Goal: Find contact information: Find contact information

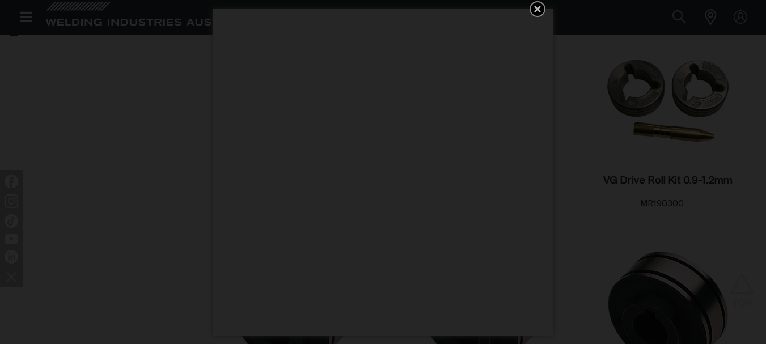
scroll to position [340, 0]
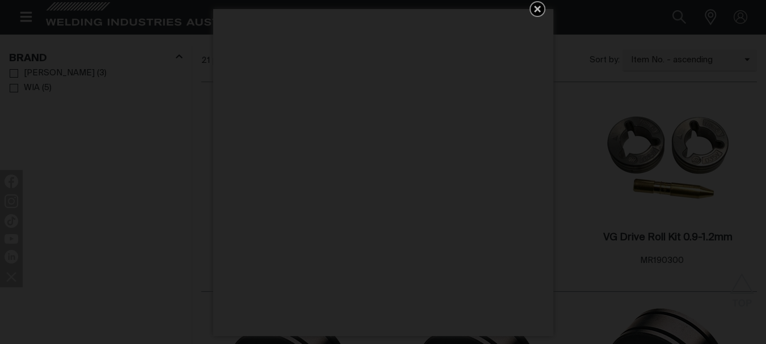
click at [536, 6] on icon "Get 5 WIA Welding Guides Free!" at bounding box center [538, 9] width 14 height 14
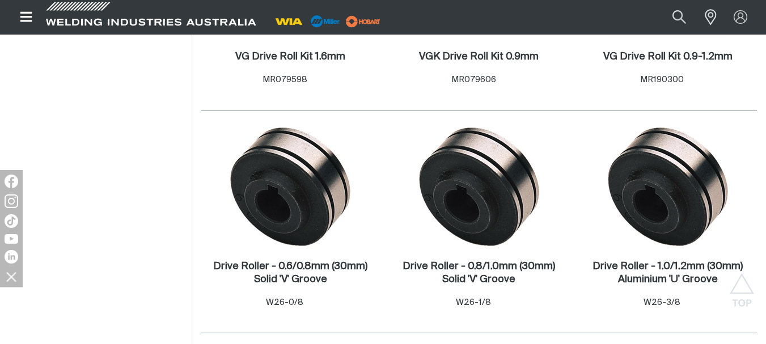
scroll to position [567, 0]
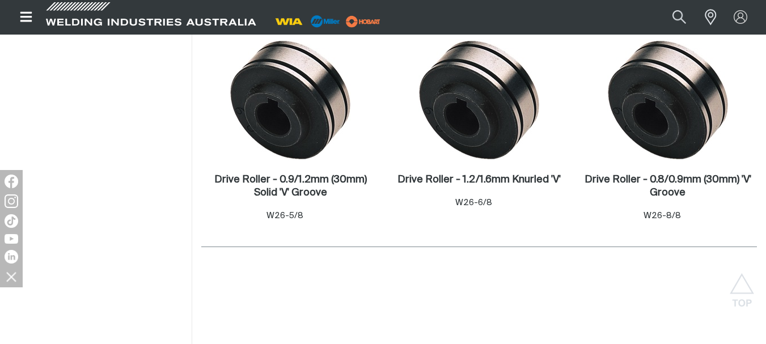
scroll to position [851, 0]
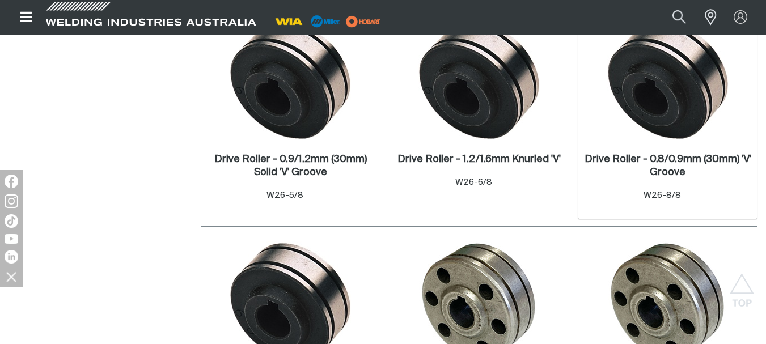
click at [661, 159] on h2 "Drive Roller - 0.8/0.9mm (30mm) 'V' Groove ." at bounding box center [668, 165] width 167 height 23
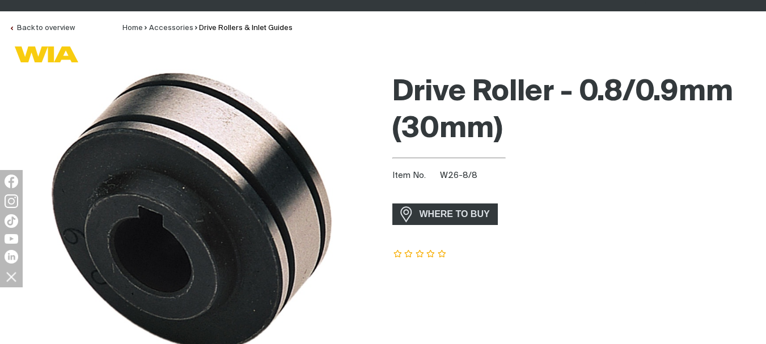
scroll to position [57, 0]
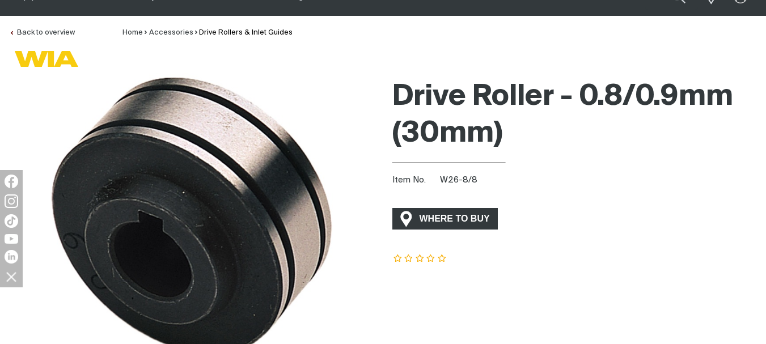
click at [450, 218] on span "WHERE TO BUY" at bounding box center [454, 219] width 85 height 18
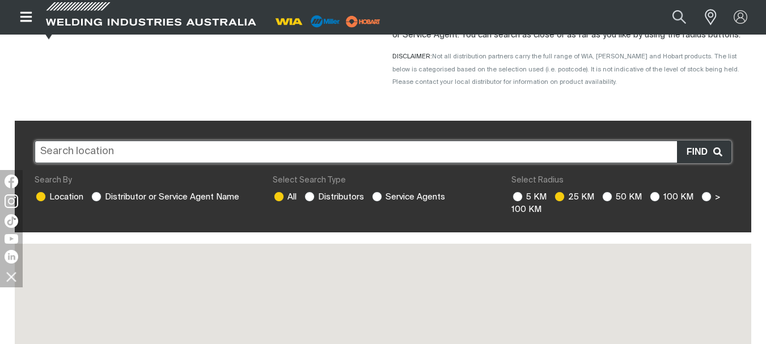
scroll to position [113, 0]
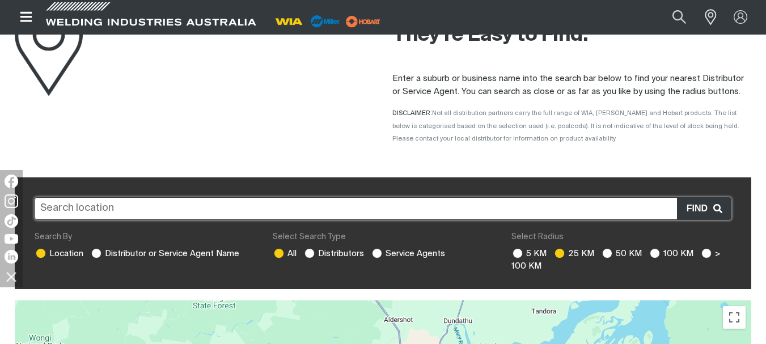
click at [129, 210] on input "text" at bounding box center [383, 208] width 697 height 23
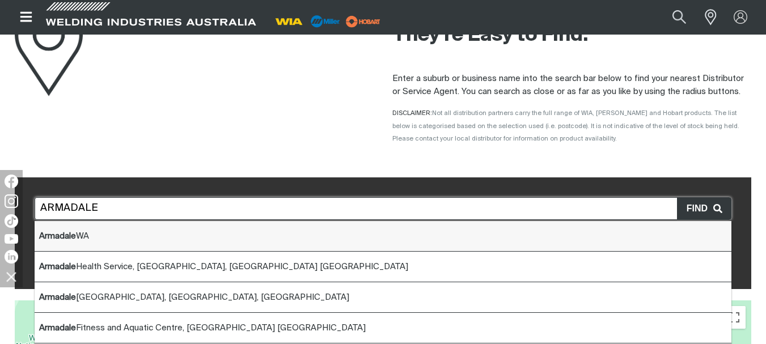
click at [94, 234] on li "Armadale WA" at bounding box center [383, 236] width 697 height 31
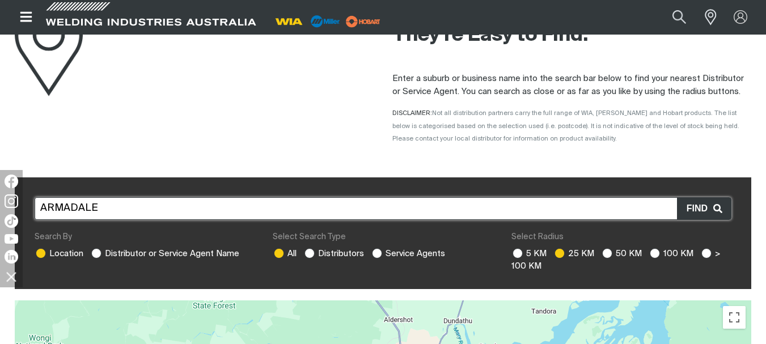
type input "Armadale WA"
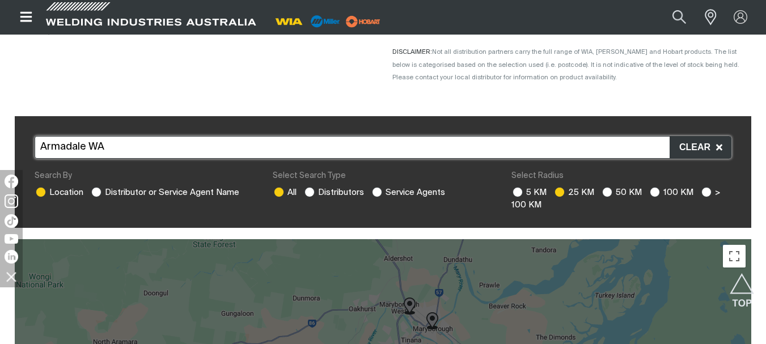
scroll to position [170, 0]
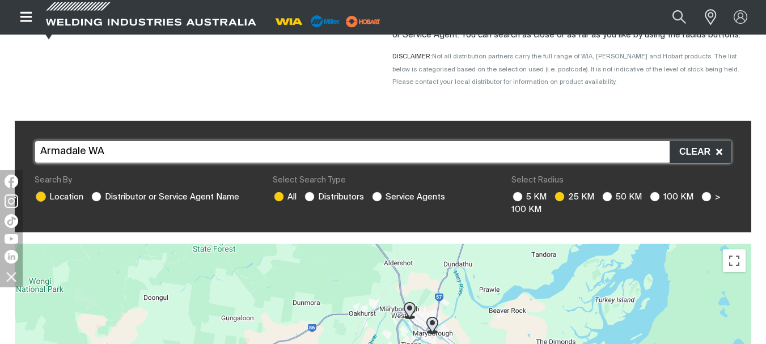
click at [41, 197] on ins at bounding box center [41, 197] width 10 height 10
click at [41, 197] on input "Location" at bounding box center [39, 195] width 7 height 7
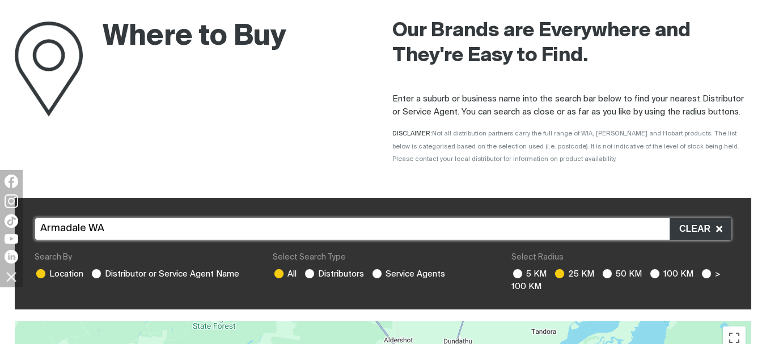
scroll to position [113, 0]
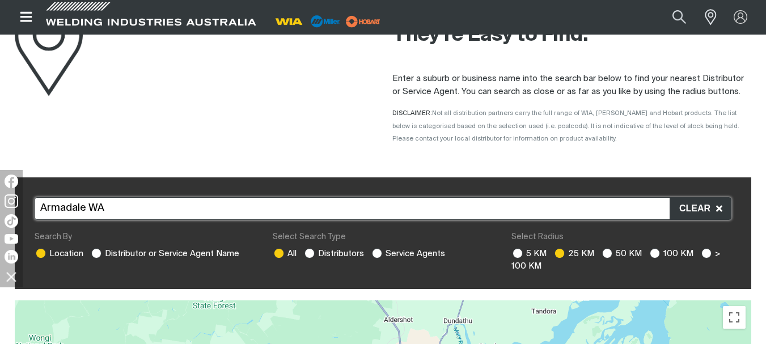
click at [721, 209] on icon at bounding box center [720, 208] width 6 height 6
click at [86, 208] on input "text" at bounding box center [383, 208] width 697 height 23
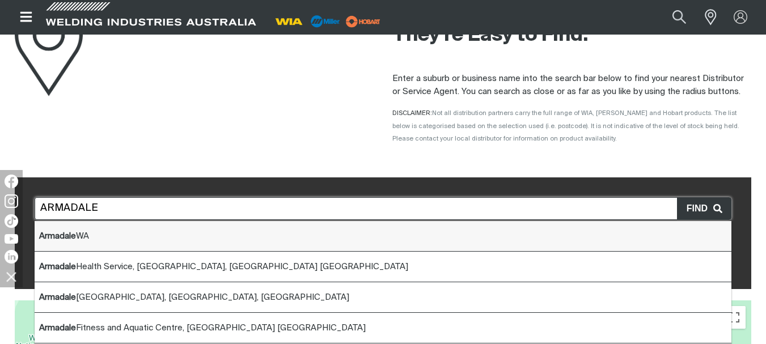
click at [82, 236] on span "Armadale WA" at bounding box center [64, 236] width 50 height 9
type input "Armadale WA"
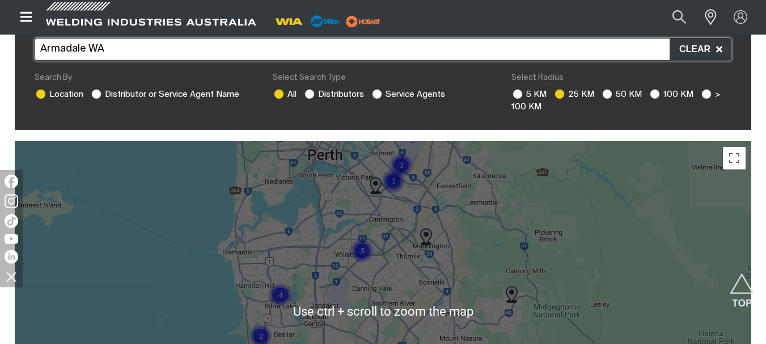
scroll to position [340, 0]
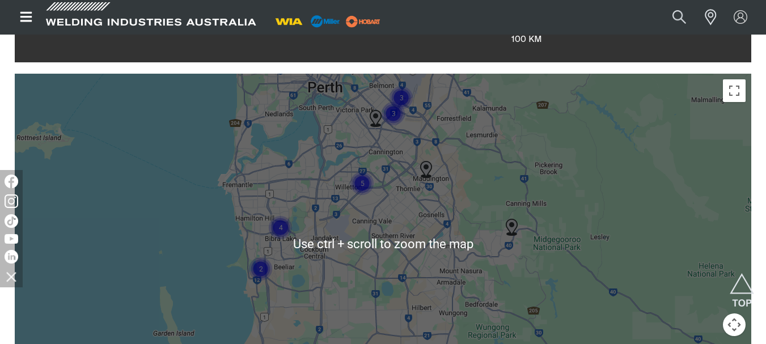
click at [429, 179] on div "To navigate, press the arrow keys." at bounding box center [383, 244] width 737 height 340
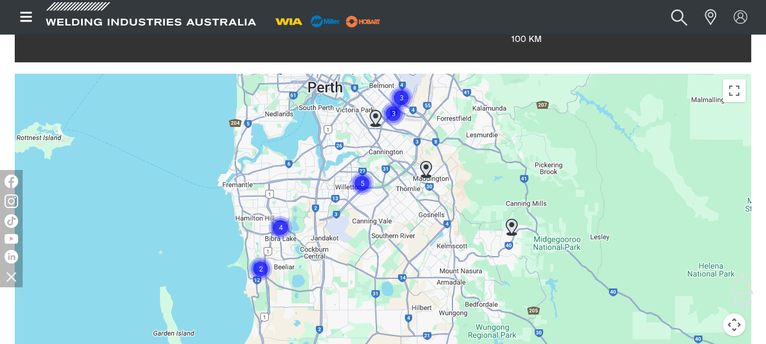
click at [682, 18] on button "Search products" at bounding box center [680, 17] width 46 height 31
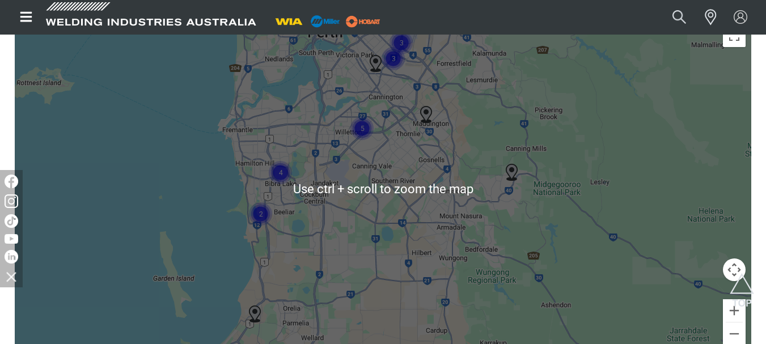
scroll to position [397, 0]
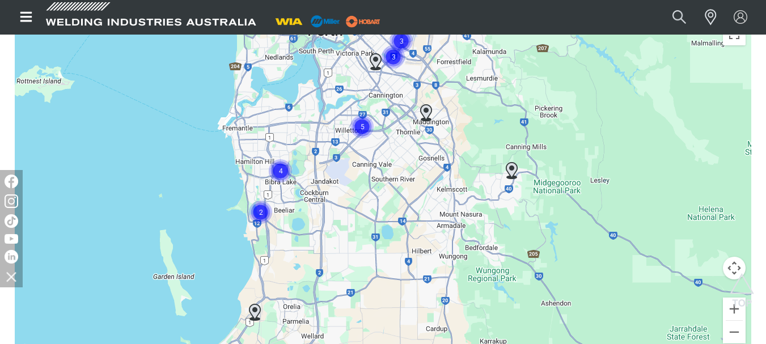
click at [423, 124] on div "To navigate, press the arrow keys." at bounding box center [383, 187] width 737 height 340
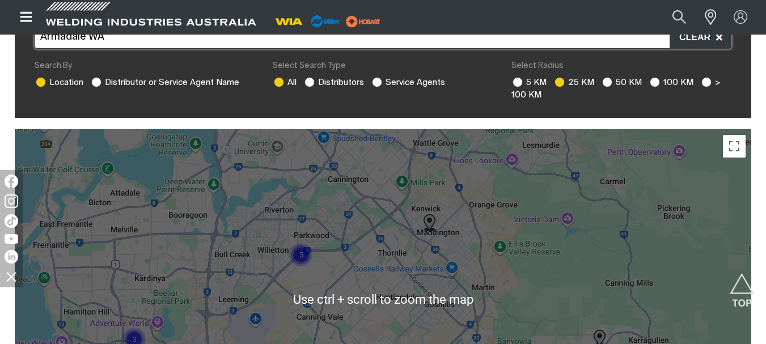
scroll to position [284, 0]
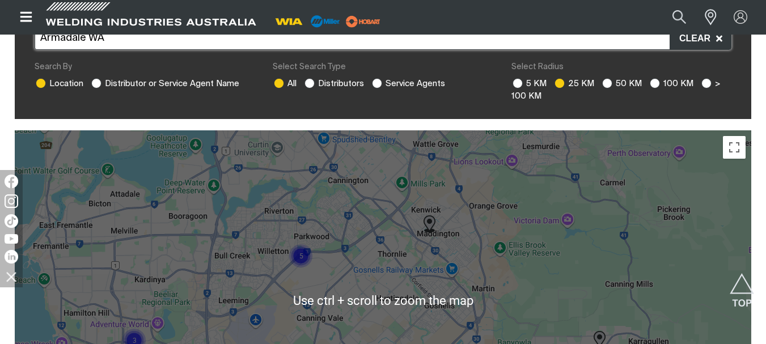
click at [437, 233] on div "To navigate, press the arrow keys." at bounding box center [383, 300] width 737 height 340
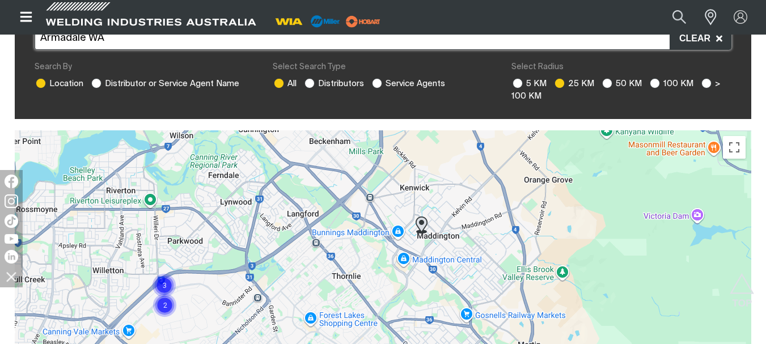
click at [432, 238] on div "To navigate, press the arrow keys." at bounding box center [383, 300] width 737 height 340
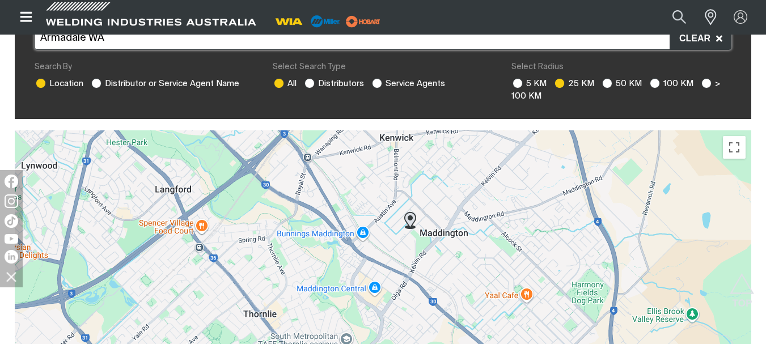
click at [432, 238] on div "To navigate, press the arrow keys." at bounding box center [383, 300] width 737 height 340
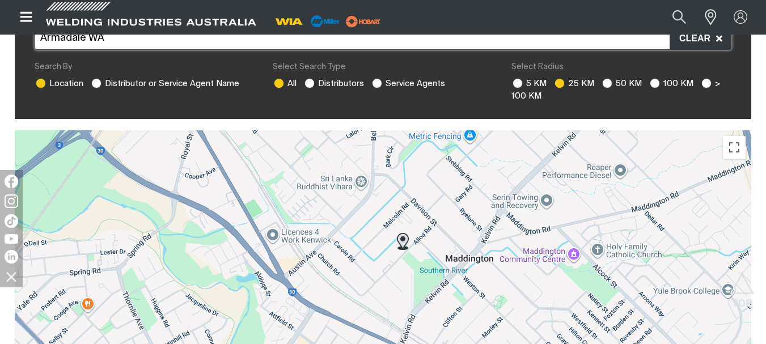
drag, startPoint x: 410, startPoint y: 230, endPoint x: 426, endPoint y: 262, distance: 35.8
click at [426, 262] on div "To navigate, press the arrow keys." at bounding box center [383, 300] width 737 height 340
click at [423, 260] on div "To navigate, press the arrow keys." at bounding box center [383, 300] width 737 height 340
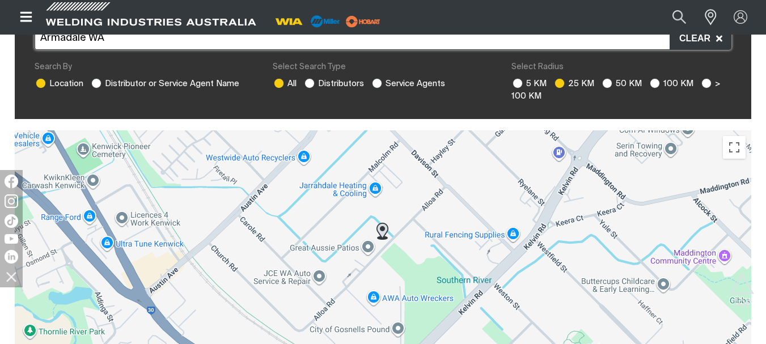
click at [421, 259] on div "To navigate, press the arrow keys." at bounding box center [383, 300] width 737 height 340
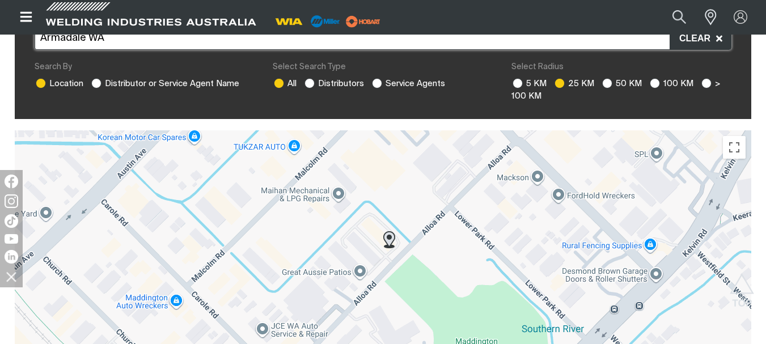
drag, startPoint x: 355, startPoint y: 230, endPoint x: 406, endPoint y: 262, distance: 59.8
click at [406, 262] on div "To navigate, press the arrow keys." at bounding box center [383, 300] width 737 height 340
click at [403, 259] on div "To navigate, press the arrow keys." at bounding box center [383, 300] width 737 height 340
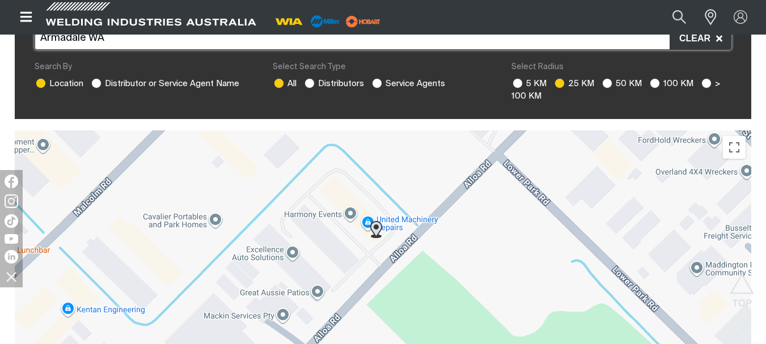
click at [403, 259] on div "To navigate, press the arrow keys." at bounding box center [383, 300] width 737 height 340
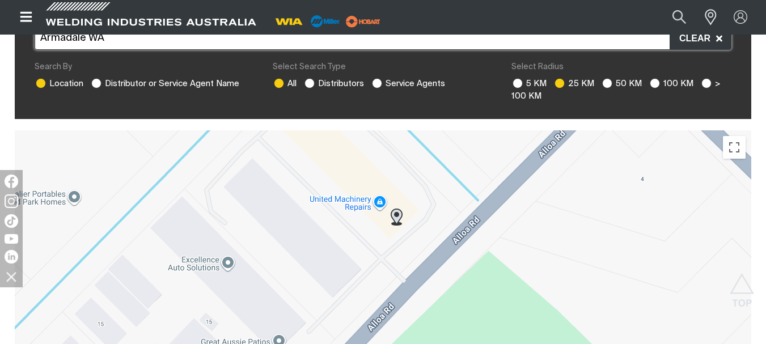
drag, startPoint x: 352, startPoint y: 243, endPoint x: 381, endPoint y: 249, distance: 30.2
click at [381, 249] on div "To navigate, press the arrow keys." at bounding box center [383, 300] width 737 height 340
click at [390, 245] on div "To navigate, press the arrow keys." at bounding box center [383, 300] width 737 height 340
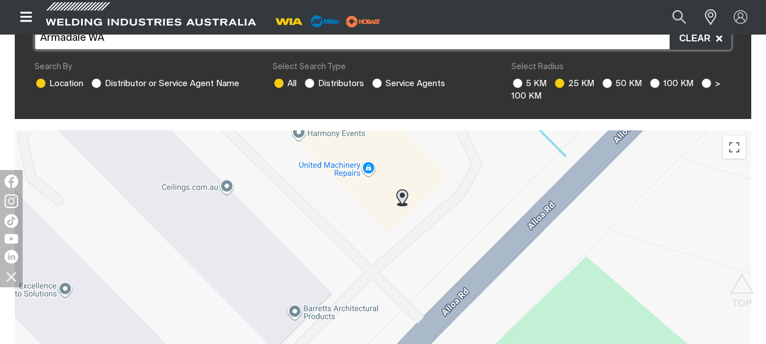
click at [390, 245] on div "To navigate, press the arrow keys." at bounding box center [383, 300] width 737 height 340
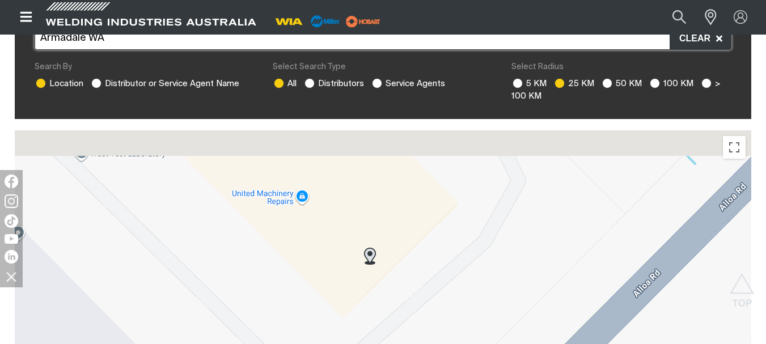
drag, startPoint x: 515, startPoint y: 212, endPoint x: 467, endPoint y: 314, distance: 113.4
click at [467, 314] on div "To navigate, press the arrow keys." at bounding box center [383, 300] width 737 height 340
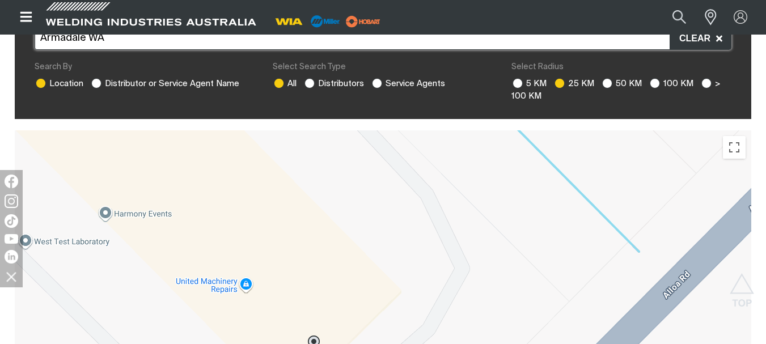
drag, startPoint x: 529, startPoint y: 216, endPoint x: 473, endPoint y: 303, distance: 103.6
click at [473, 303] on div "To navigate, press the arrow keys." at bounding box center [383, 300] width 737 height 340
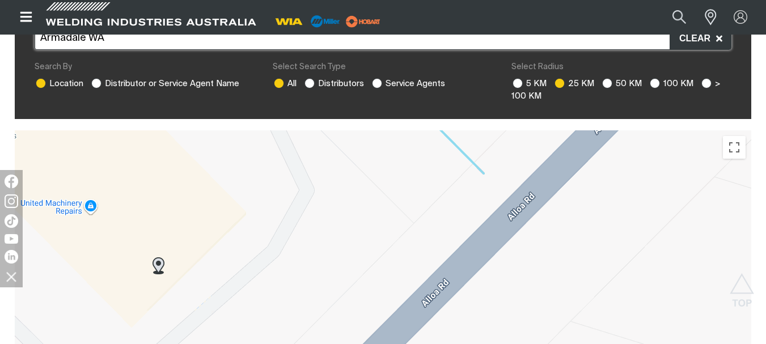
drag, startPoint x: 523, startPoint y: 227, endPoint x: 367, endPoint y: 150, distance: 173.8
click at [367, 150] on div "To navigate, press the arrow keys." at bounding box center [383, 300] width 737 height 340
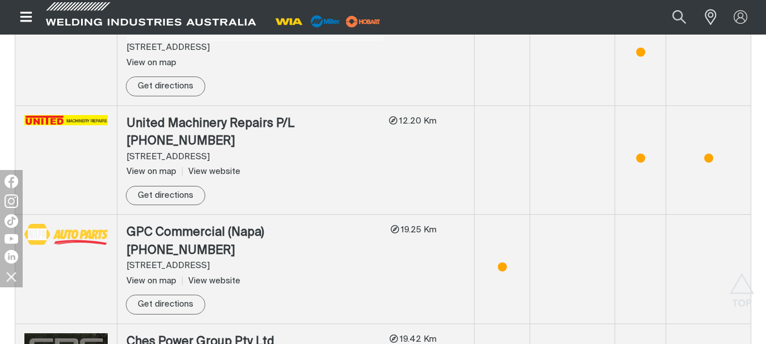
scroll to position [2553, 0]
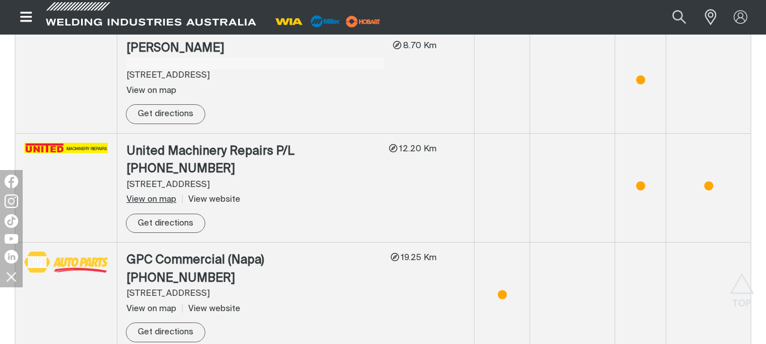
click at [142, 195] on span "View on map" at bounding box center [152, 199] width 50 height 9
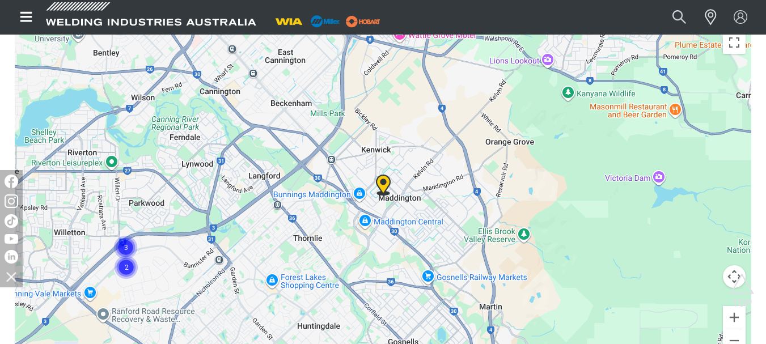
scroll to position [379, 0]
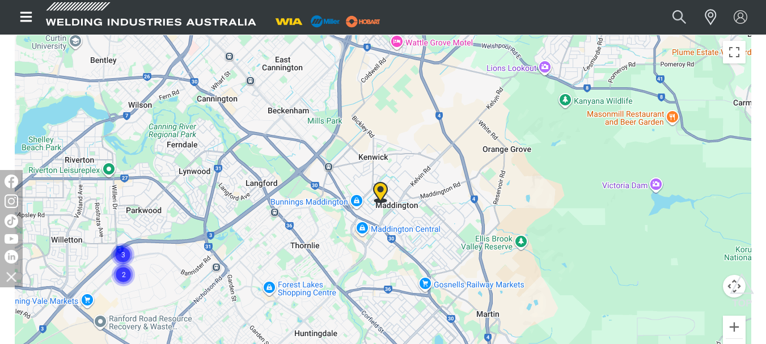
click at [389, 225] on div "To navigate, press the arrow keys." at bounding box center [383, 205] width 737 height 340
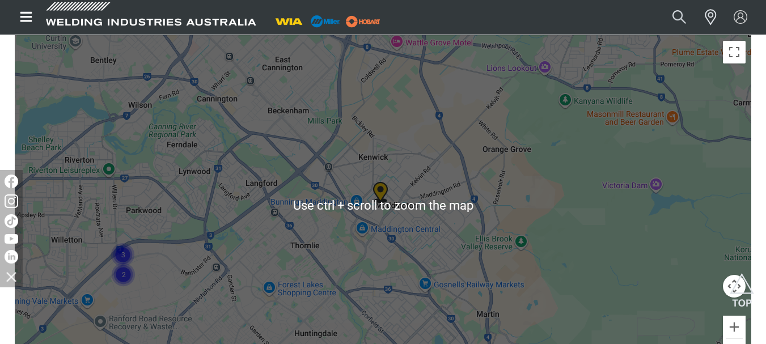
click at [389, 225] on div "To navigate, press the arrow keys." at bounding box center [383, 205] width 737 height 340
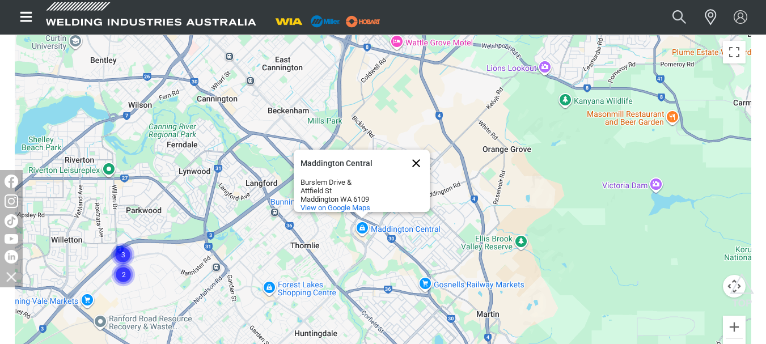
click at [412, 154] on button "Close" at bounding box center [416, 163] width 27 height 27
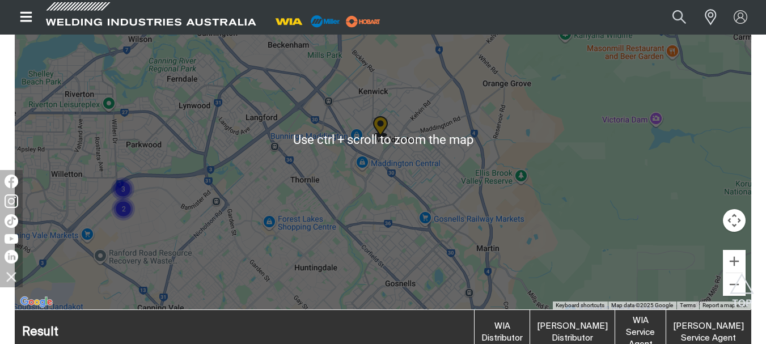
scroll to position [436, 0]
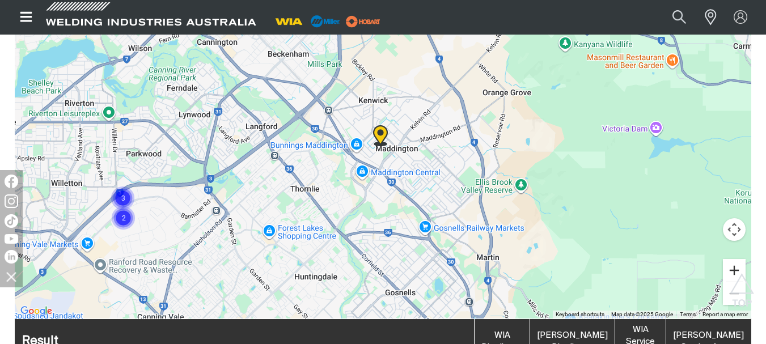
click at [735, 273] on button "Zoom in" at bounding box center [734, 270] width 23 height 23
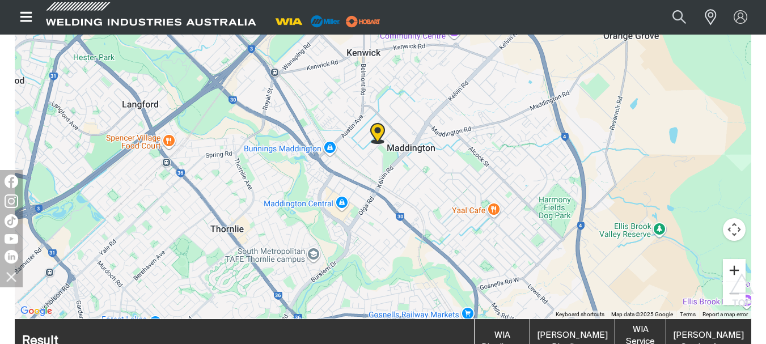
click at [735, 273] on button "Zoom in" at bounding box center [734, 270] width 23 height 23
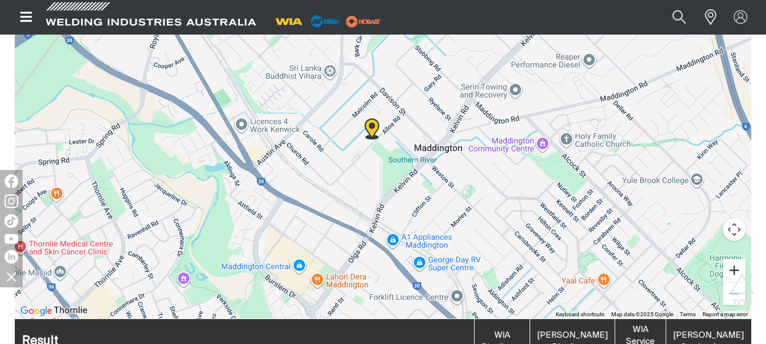
click at [735, 273] on button "Zoom in" at bounding box center [734, 270] width 23 height 23
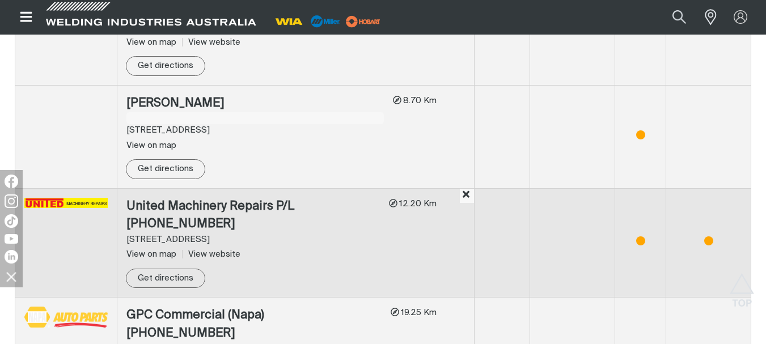
scroll to position [2478, 0]
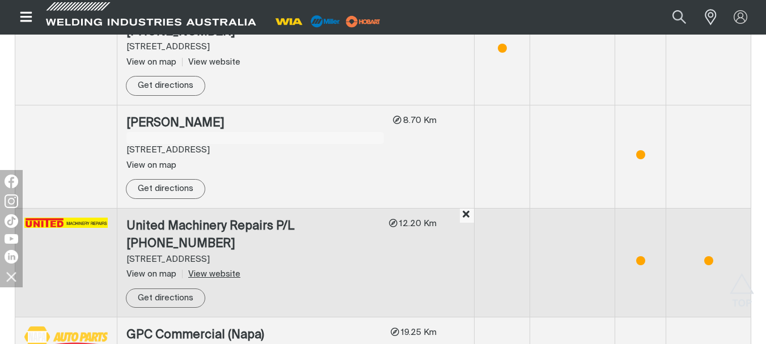
click at [196, 270] on link "View website" at bounding box center [211, 274] width 58 height 9
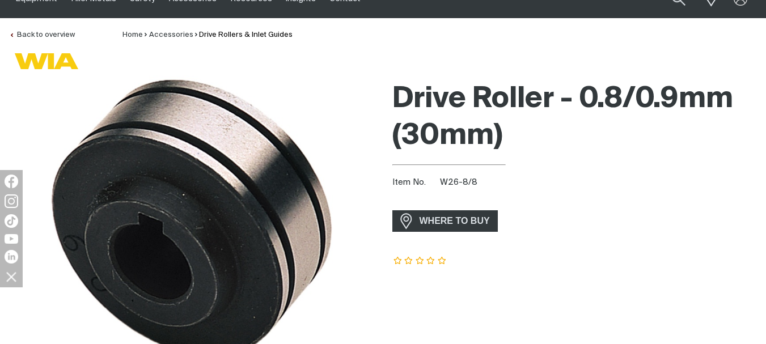
scroll to position [57, 0]
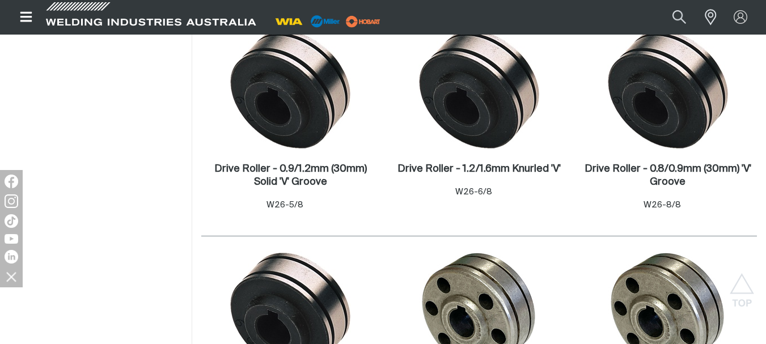
scroll to position [851, 0]
